Goal: Find specific page/section: Find specific page/section

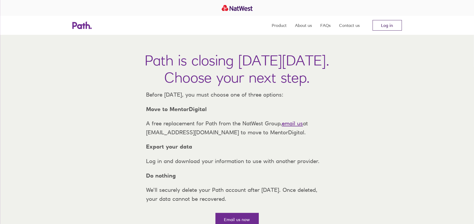
click at [379, 24] on link "Log in" at bounding box center [387, 25] width 29 height 11
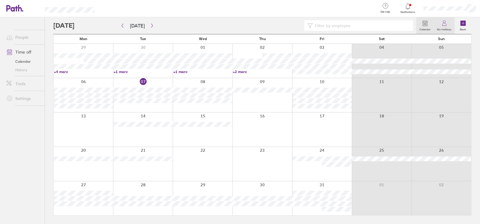
click at [445, 24] on icon at bounding box center [444, 23] width 6 height 6
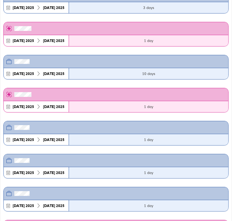
scroll to position [63, 0]
